Goal: Entertainment & Leisure: Consume media (video, audio)

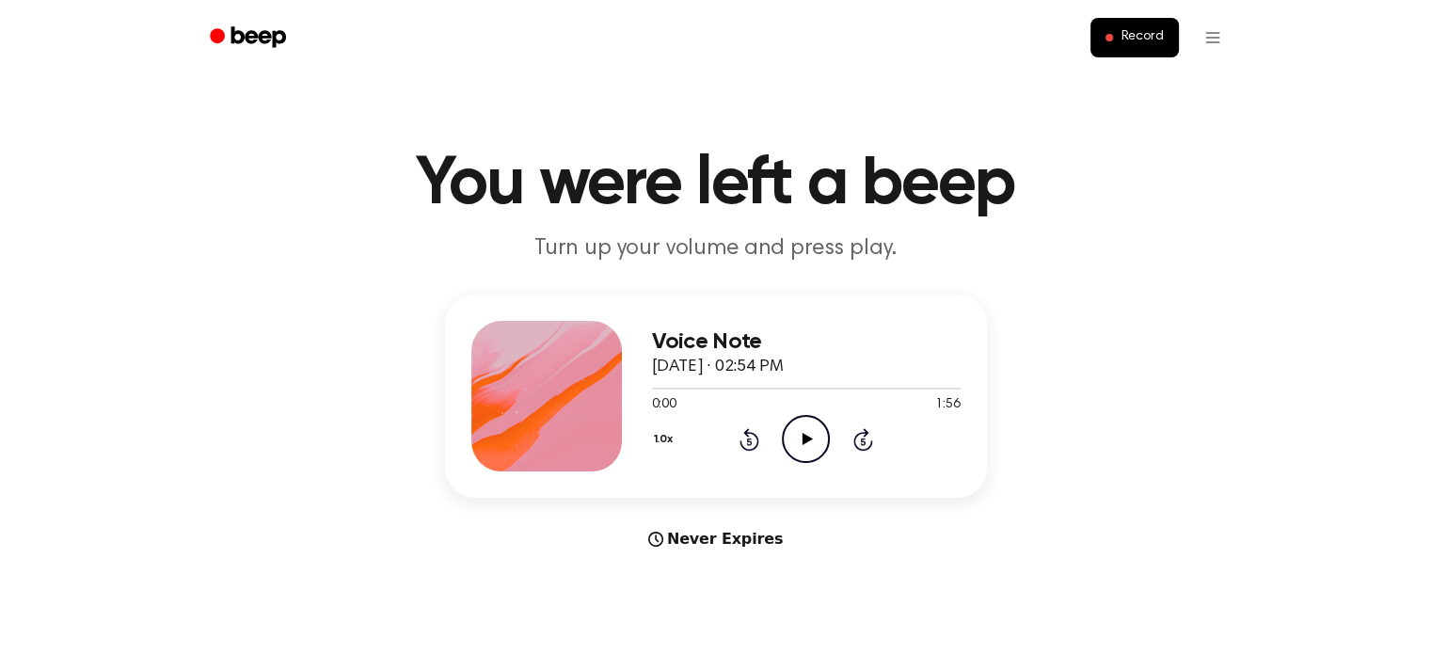
click at [803, 436] on icon at bounding box center [807, 439] width 10 height 12
click at [803, 436] on icon at bounding box center [805, 439] width 8 height 12
click at [803, 428] on icon "Play Audio" at bounding box center [806, 439] width 48 height 48
click at [1020, 463] on div "Voice Note September 26, 2025 · 02:54 PM 0:22 1:56 Your browser does not suppor…" at bounding box center [716, 422] width 1386 height 256
click at [1020, 463] on div "Voice Note September 26, 2025 · 02:54 PM 0:34 1:56 Your browser does not suppor…" at bounding box center [716, 422] width 1386 height 256
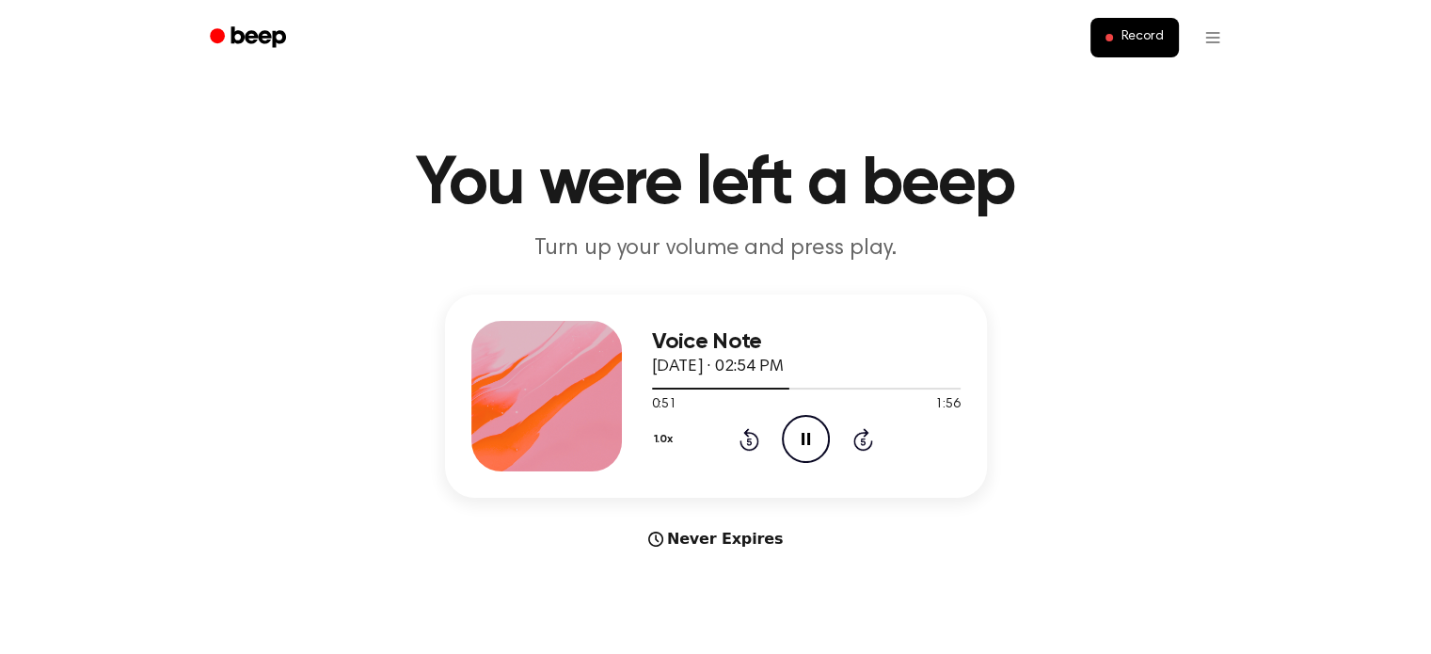
click at [806, 441] on icon "Pause Audio" at bounding box center [806, 439] width 48 height 48
click at [811, 444] on icon "Play Audio" at bounding box center [806, 439] width 48 height 48
